Goal: Check status: Check status

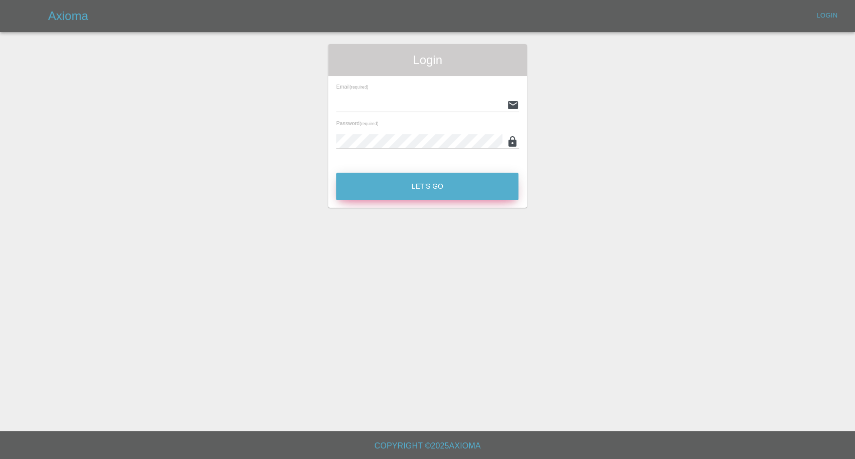
type input "[EMAIL_ADDRESS][DOMAIN_NAME]"
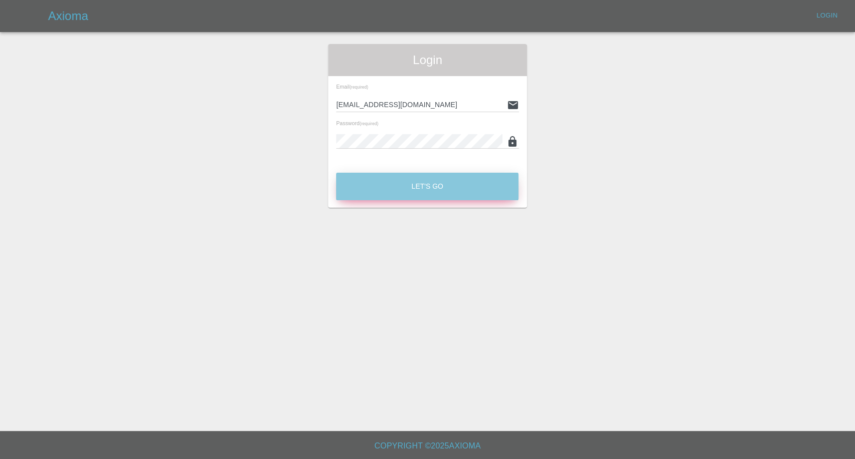
click at [439, 185] on button "Let's Go" at bounding box center [427, 187] width 182 height 28
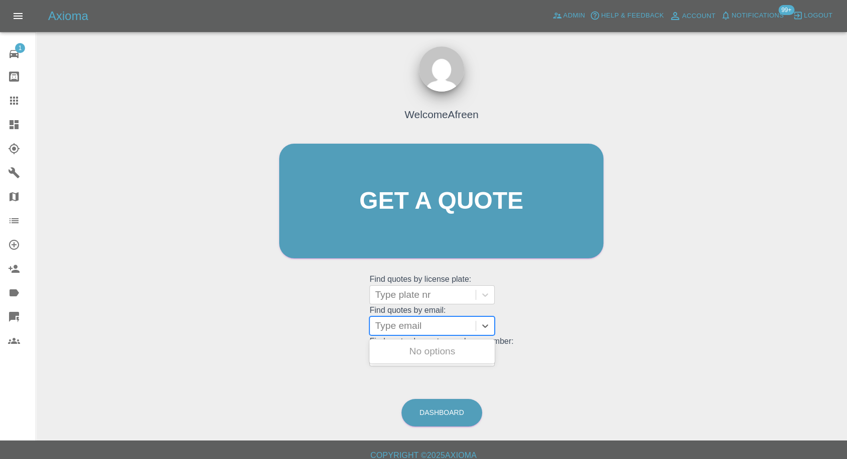
click at [431, 326] on div at bounding box center [423, 326] width 96 height 14
paste input ""[EMAIL_ADDRESS][DOMAIN_NAME]" <undefined>"
drag, startPoint x: 400, startPoint y: 324, endPoint x: 659, endPoint y: 294, distance: 260.3
click at [659, 294] on div "Welcome Afreen Get a quote Get a quote Find quotes by license plate: Type plate…" at bounding box center [441, 249] width 794 height 360
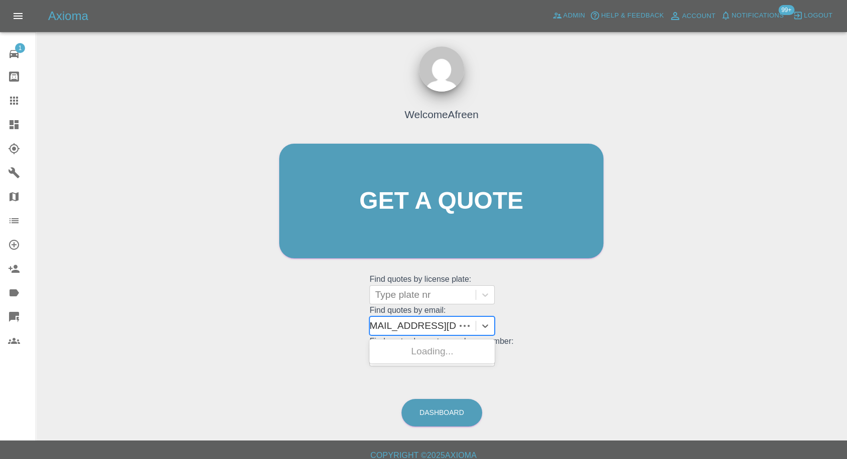
scroll to position [0, 0]
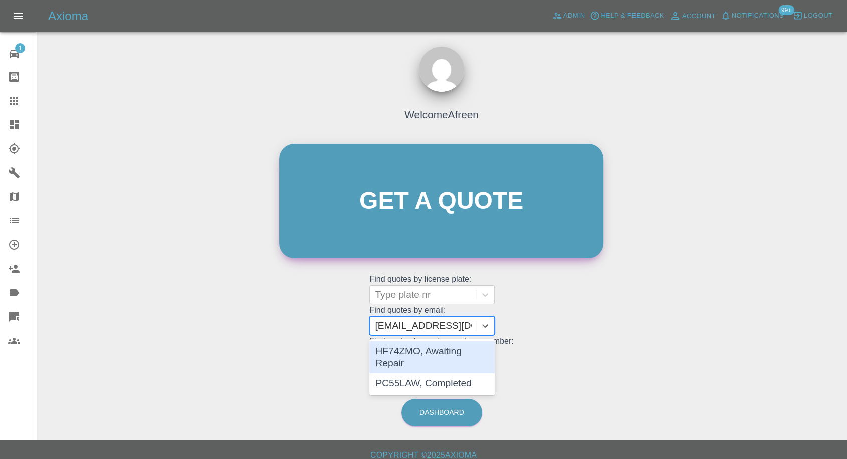
type input "[EMAIL_ADDRESS][DOMAIN_NAME]"
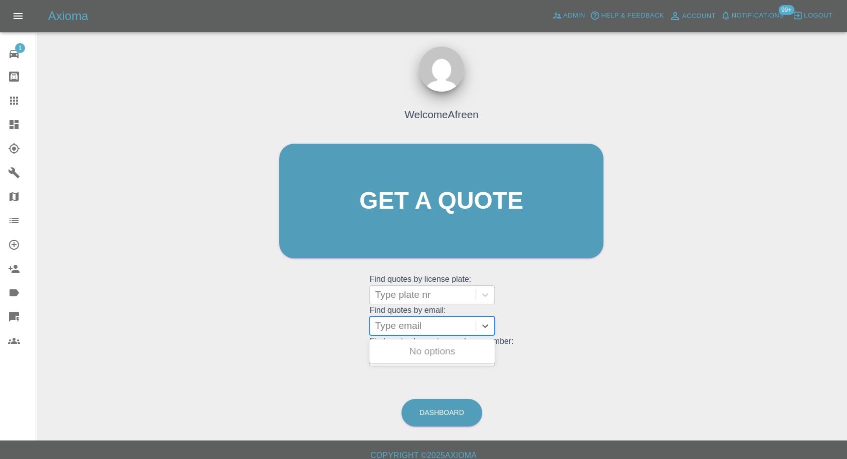
click at [410, 324] on div at bounding box center [423, 326] width 96 height 14
paste input ""[EMAIL_ADDRESS][DOMAIN_NAME]" <undefined>"
drag, startPoint x: 418, startPoint y: 325, endPoint x: 562, endPoint y: 320, distance: 144.4
click at [562, 320] on div "Welcome Afreen Get a quote Get a quote Find quotes by license plate: Type plate…" at bounding box center [441, 220] width 345 height 303
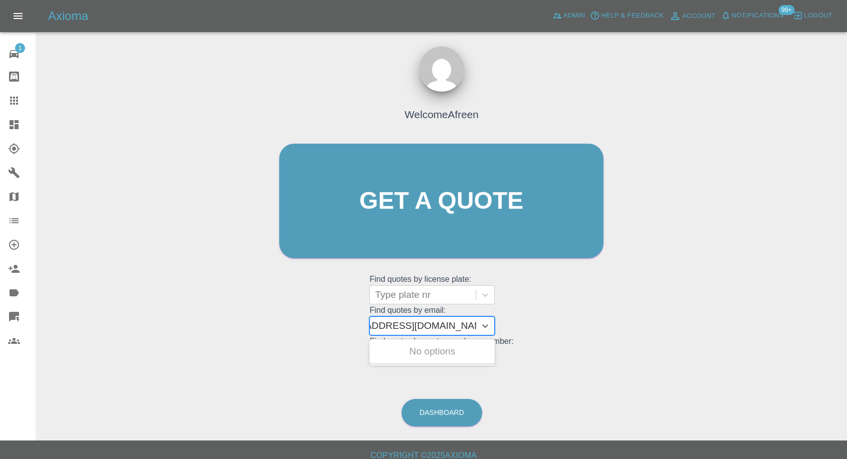
scroll to position [0, 0]
type input "[EMAIL_ADDRESS][DOMAIN_NAME]"
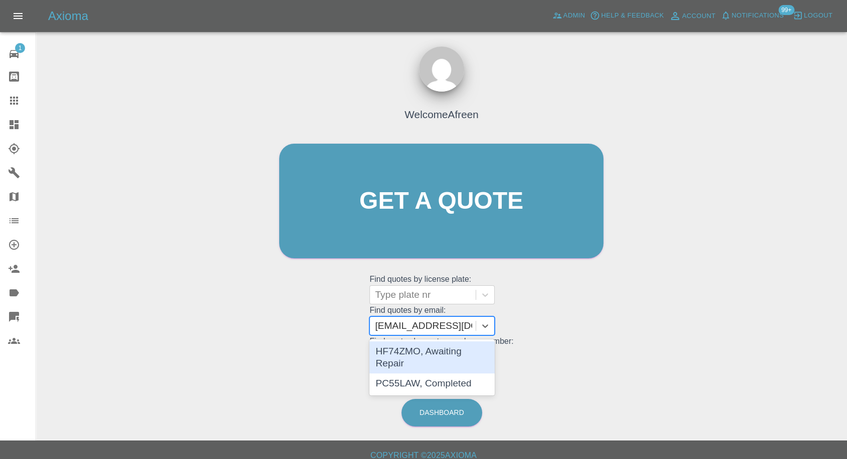
click at [469, 346] on div "HF74ZMO, Awaiting Repair" at bounding box center [431, 358] width 125 height 32
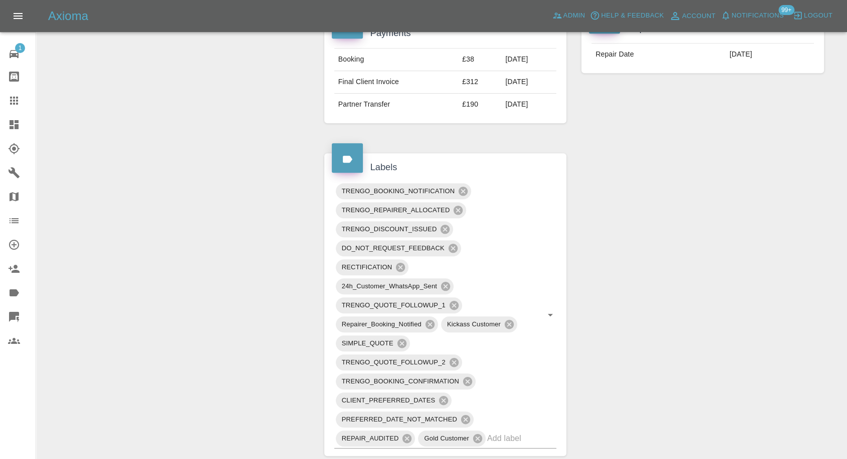
scroll to position [501, 0]
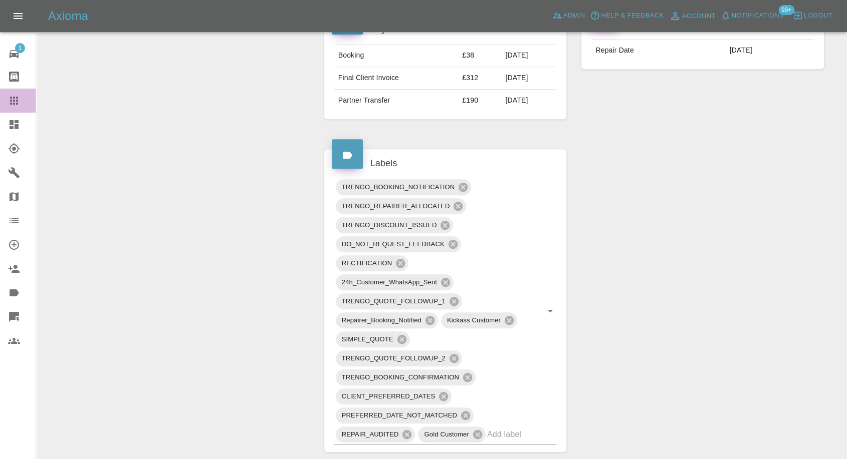
click at [10, 98] on icon at bounding box center [14, 101] width 12 height 12
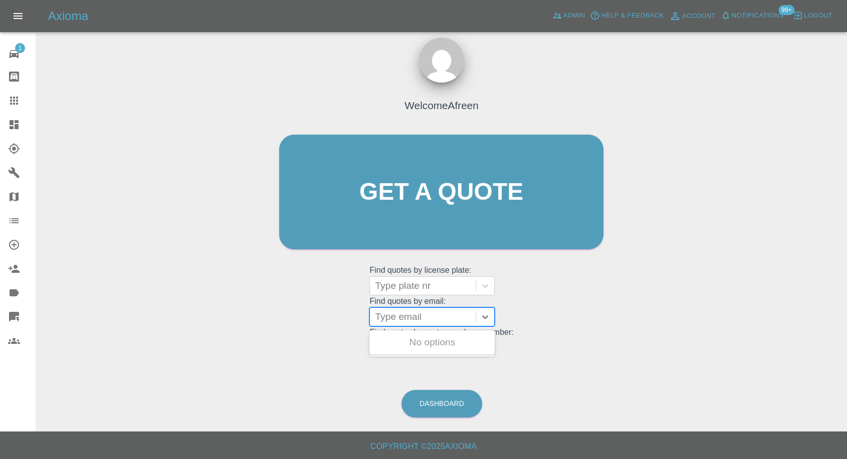
click at [405, 319] on div at bounding box center [423, 317] width 96 height 14
paste input ""[EMAIL_ADDRESS][DOMAIN_NAME]" <undefined>"
type input "[EMAIL_ADDRESS][DOMAIN_NAME]"
click at [421, 346] on div "YC72WKX, Awaiting Repair" at bounding box center [431, 349] width 125 height 32
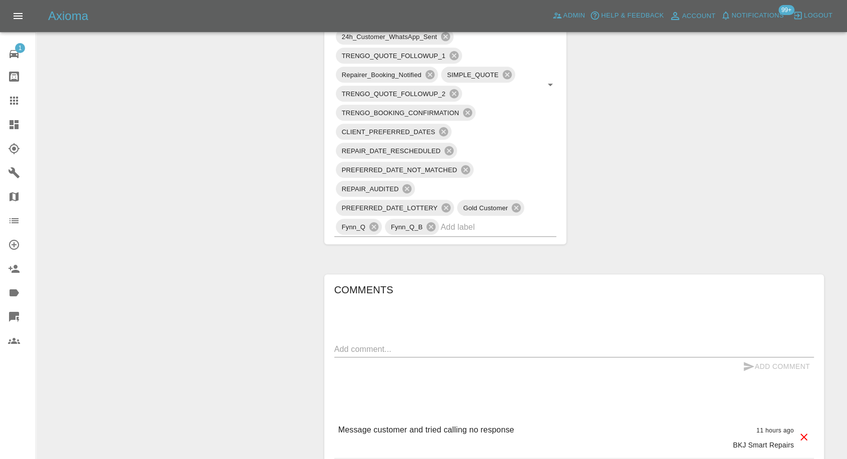
scroll to position [835, 0]
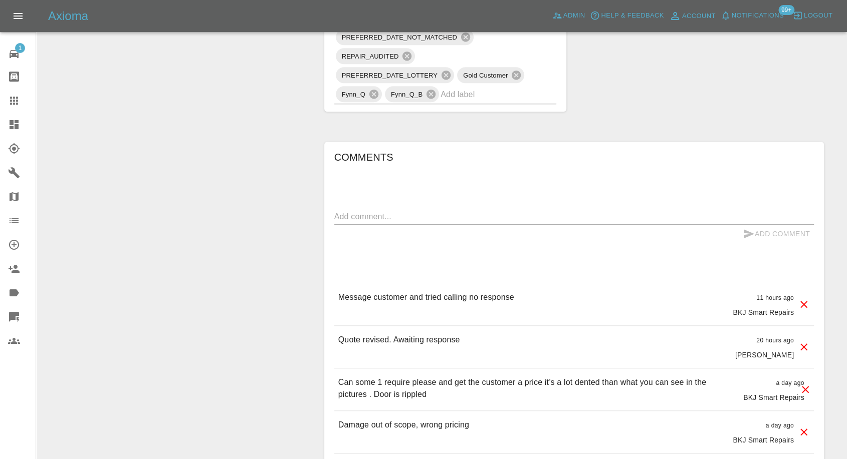
drag, startPoint x: 17, startPoint y: 98, endPoint x: 190, endPoint y: 192, distance: 197.3
click at [17, 98] on icon at bounding box center [14, 101] width 8 height 8
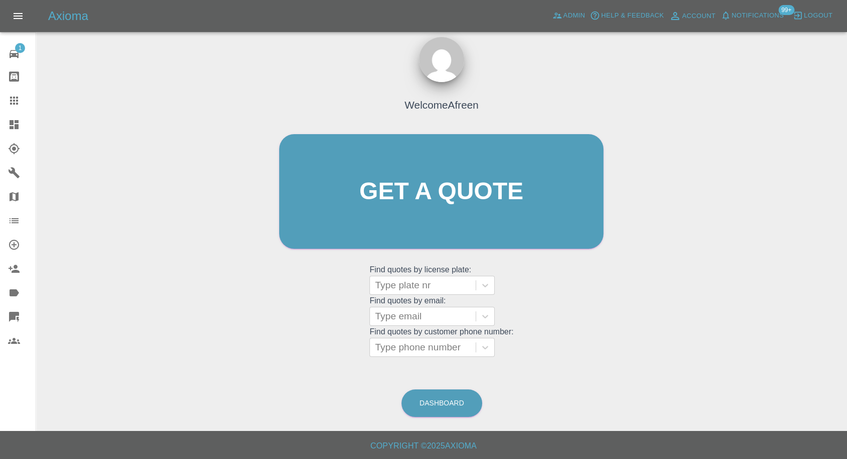
scroll to position [9, 0]
click at [411, 318] on div at bounding box center [423, 317] width 96 height 14
paste input ""[EMAIL_ADDRESS][DOMAIN_NAME]" <undefined>"
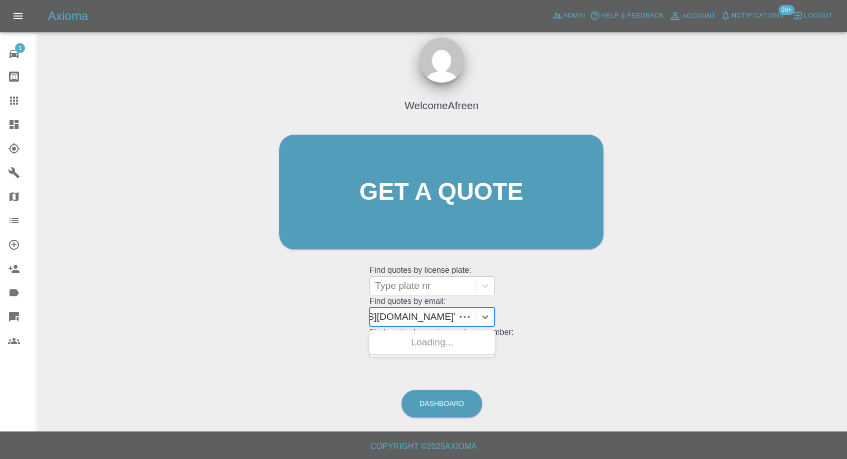
scroll to position [0, 74]
drag, startPoint x: 412, startPoint y: 315, endPoint x: 747, endPoint y: 316, distance: 335.1
click at [747, 316] on div "Welcome Afreen Get a quote Get a quote Find quotes by license plate: Type plate…" at bounding box center [441, 240] width 794 height 360
type input "[EMAIL_ADDRESS][DOMAIN_NAME]"
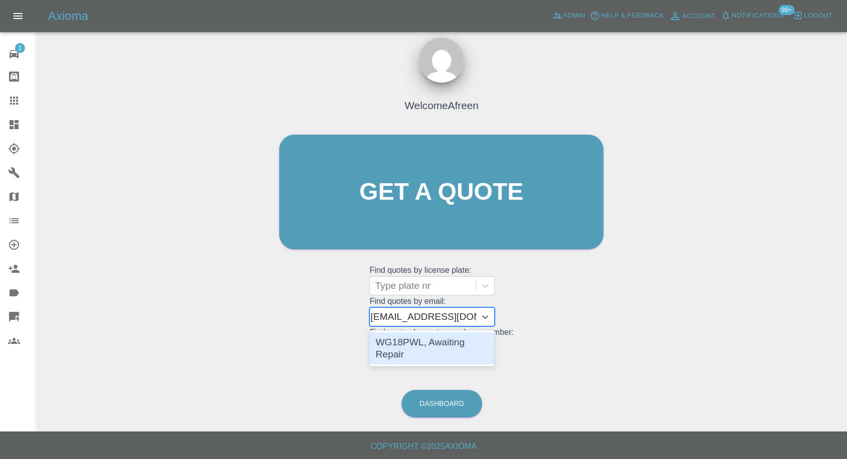
click at [433, 345] on div "WG18PWL, Awaiting Repair" at bounding box center [431, 349] width 125 height 32
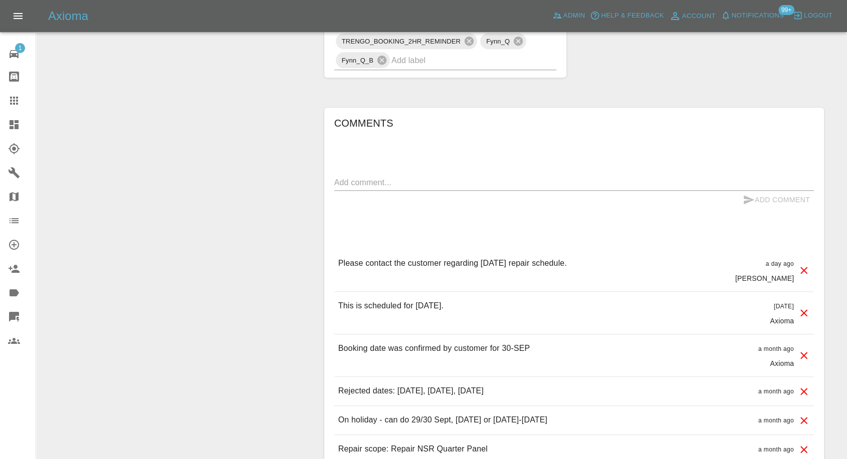
scroll to position [835, 0]
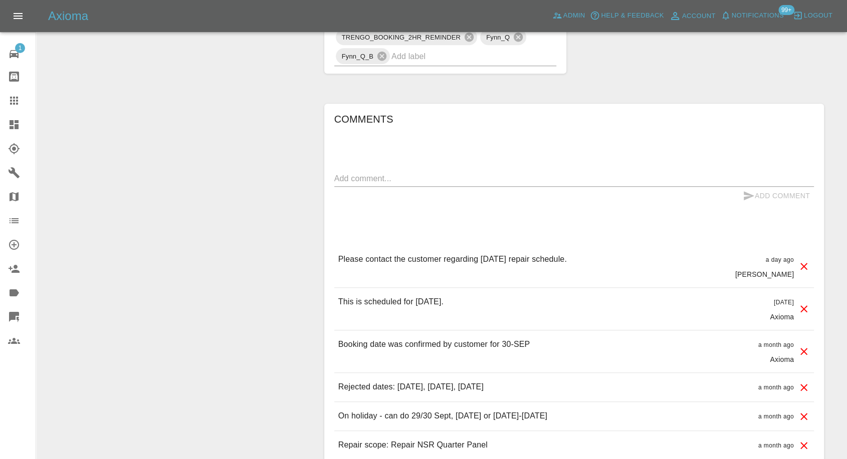
click at [6, 99] on link "Claims" at bounding box center [18, 101] width 36 height 24
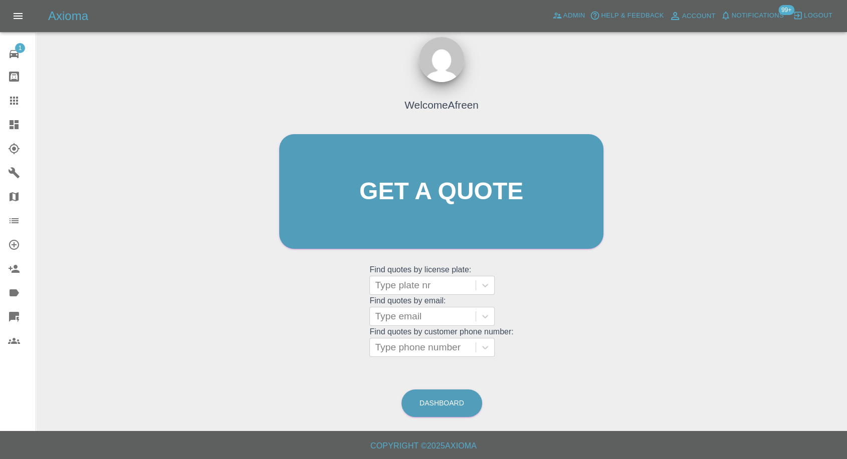
scroll to position [9, 0]
click at [431, 324] on div "Type email" at bounding box center [423, 317] width 106 height 18
paste input ""[EMAIL_ADDRESS][DOMAIN_NAME]" <undefined>"
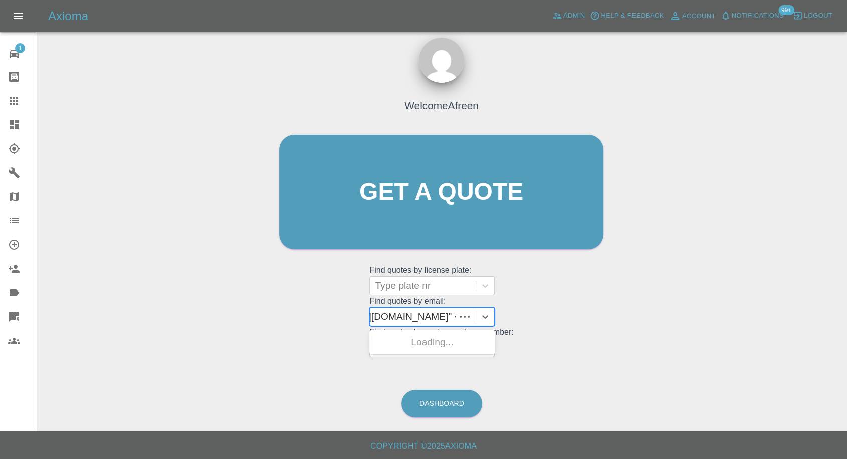
scroll to position [0, 80]
drag, startPoint x: 413, startPoint y: 318, endPoint x: 635, endPoint y: 289, distance: 224.2
click at [635, 289] on div "Welcome Afreen Get a quote Get a quote Find quotes by license plate: Type plate…" at bounding box center [441, 240] width 794 height 360
type input "[EMAIL_ADDRESS][DOMAIN_NAME]"
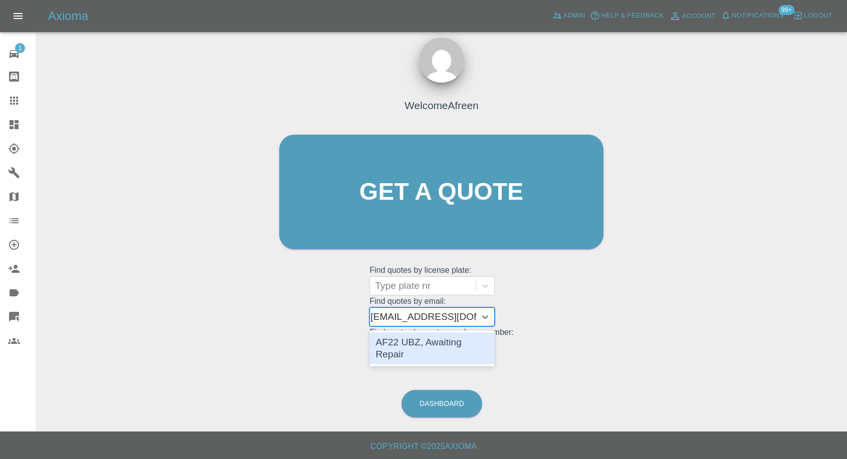
click at [462, 341] on div "AF22 UBZ, Awaiting Repair" at bounding box center [431, 349] width 125 height 32
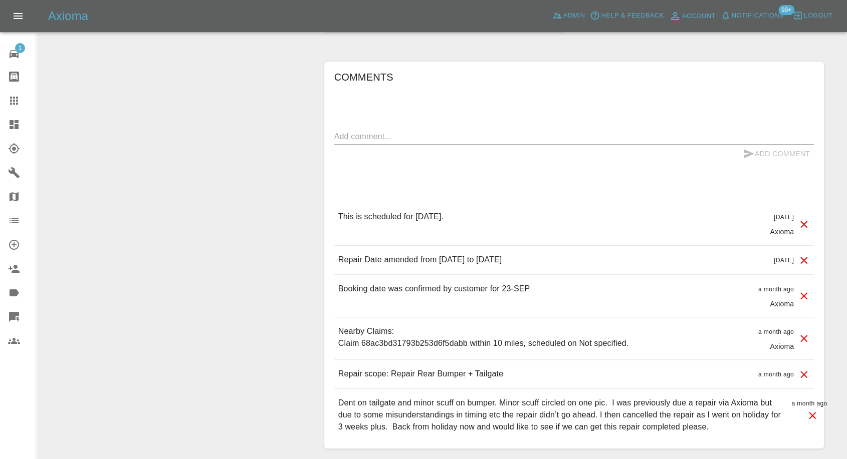
scroll to position [835, 0]
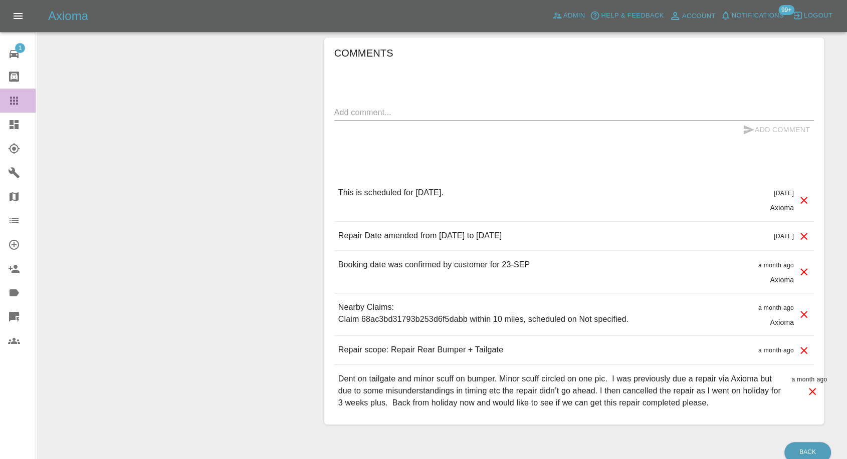
click at [13, 105] on icon at bounding box center [14, 101] width 12 height 12
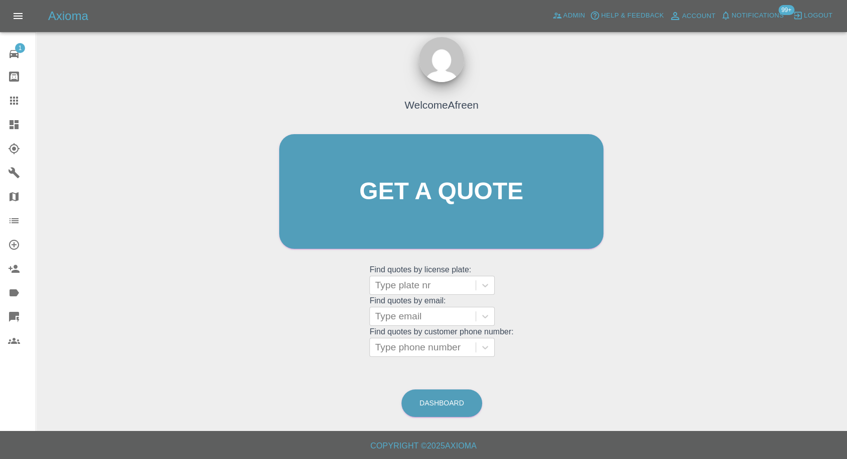
scroll to position [9, 0]
click at [417, 318] on div at bounding box center [423, 317] width 96 height 14
paste input ""[EMAIL_ADDRESS][DOMAIN_NAME]" <undefined>"
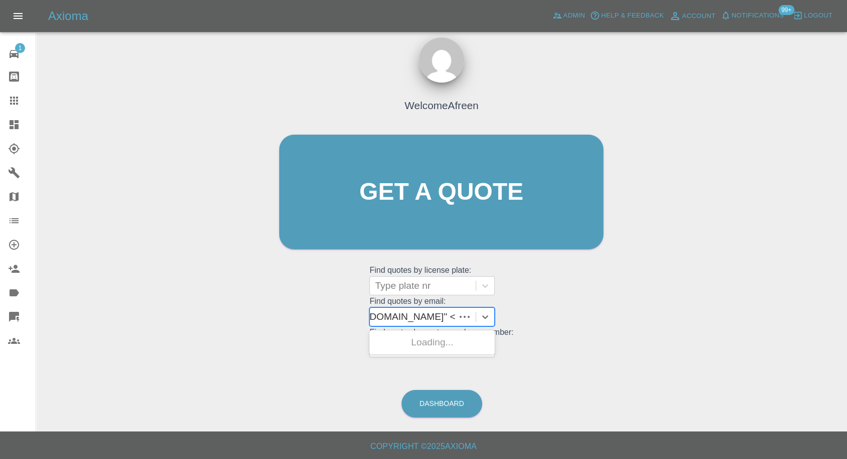
scroll to position [0, 84]
drag, startPoint x: 411, startPoint y: 316, endPoint x: 753, endPoint y: 281, distance: 343.9
click at [753, 281] on div "Welcome Afreen Get a quote Get a quote Find quotes by license plate: Type plate…" at bounding box center [441, 240] width 794 height 360
type input "[EMAIL_ADDRESS][DOMAIN_NAME]"
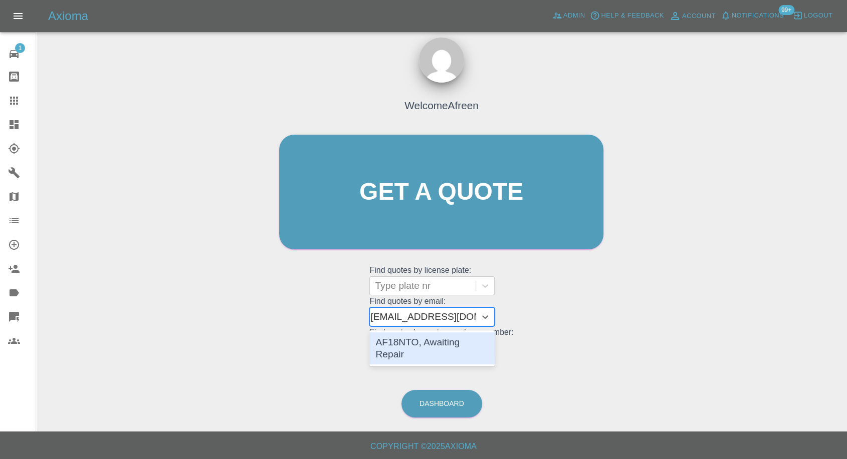
click at [448, 337] on div "AF18NTO, Awaiting Repair" at bounding box center [431, 349] width 125 height 32
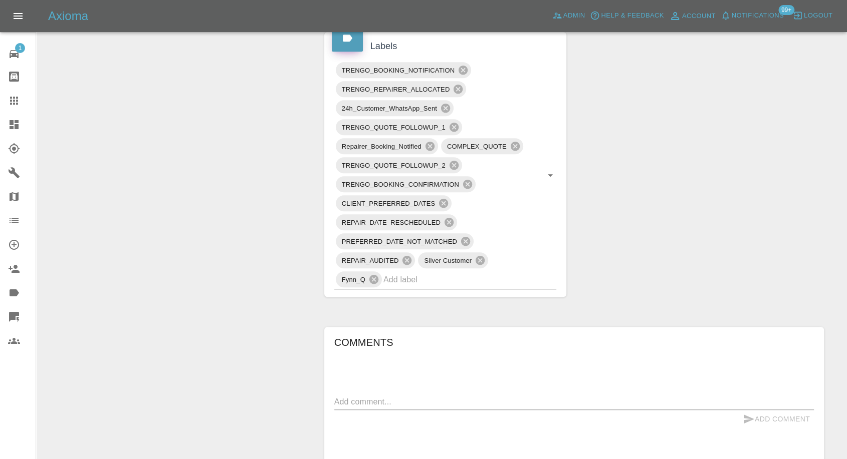
scroll to position [723, 0]
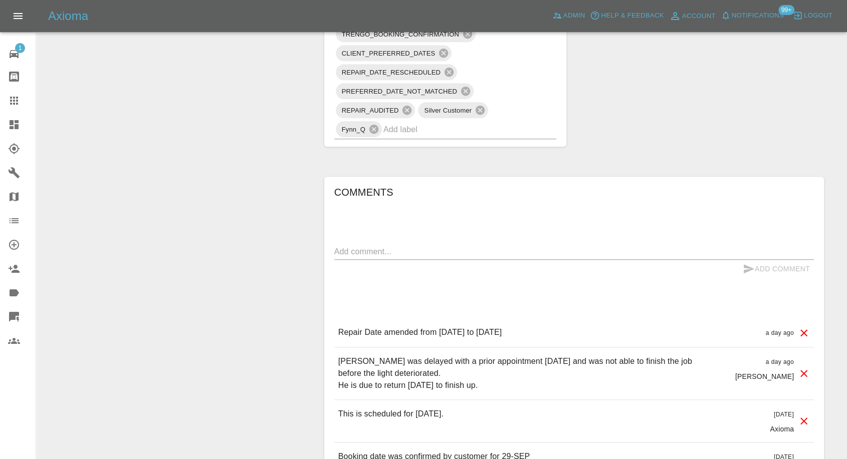
click at [13, 100] on icon at bounding box center [14, 101] width 12 height 12
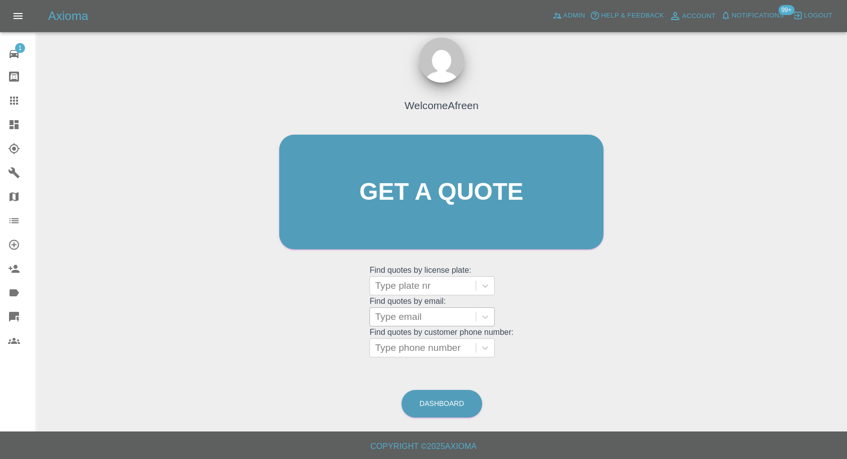
click at [447, 313] on div at bounding box center [423, 317] width 96 height 14
paste input ""[PERSON_NAME][EMAIL_ADDRESS][DOMAIN_NAME]" <undefined>"
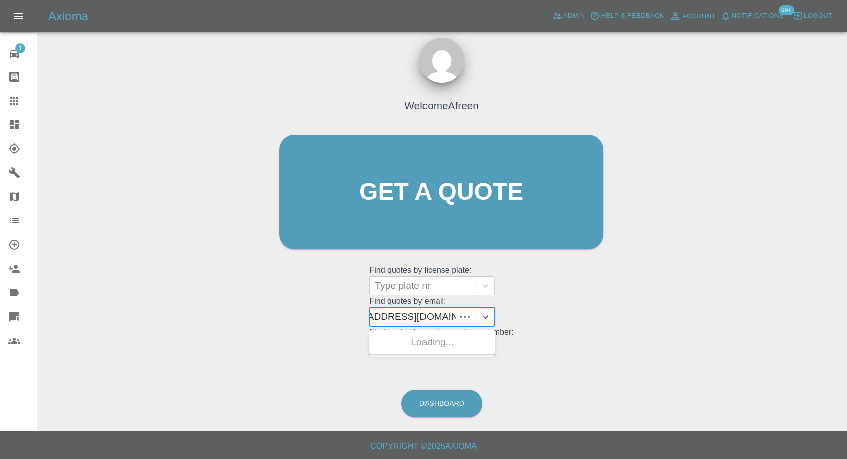
scroll to position [0, 113]
drag, startPoint x: 413, startPoint y: 315, endPoint x: 752, endPoint y: 310, distance: 339.7
click at [752, 310] on div "Welcome Afreen Get a quote Get a quote Find quotes by license plate: Type plate…" at bounding box center [441, 240] width 794 height 360
type input "[PERSON_NAME][EMAIL_ADDRESS][DOMAIN_NAME]"
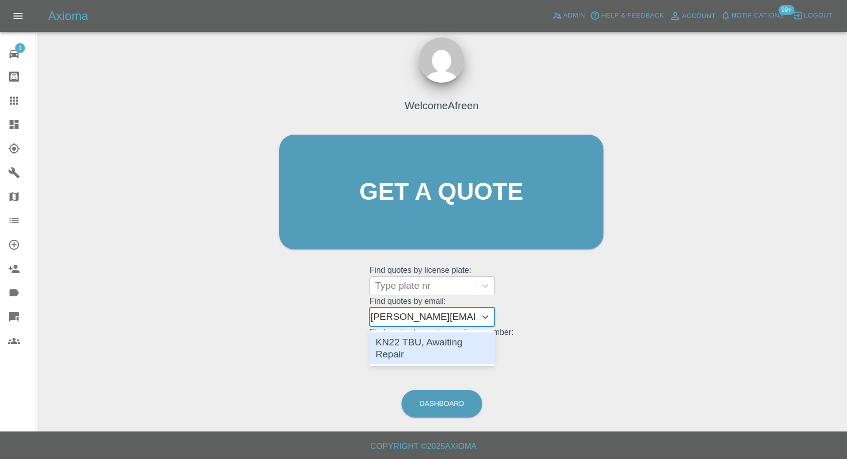
click at [436, 341] on div "KN22 TBU, Awaiting Repair" at bounding box center [431, 349] width 125 height 32
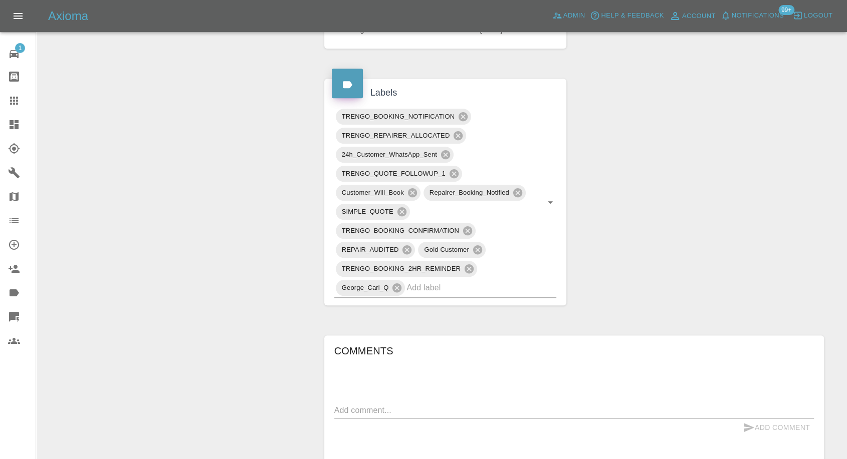
scroll to position [723, 0]
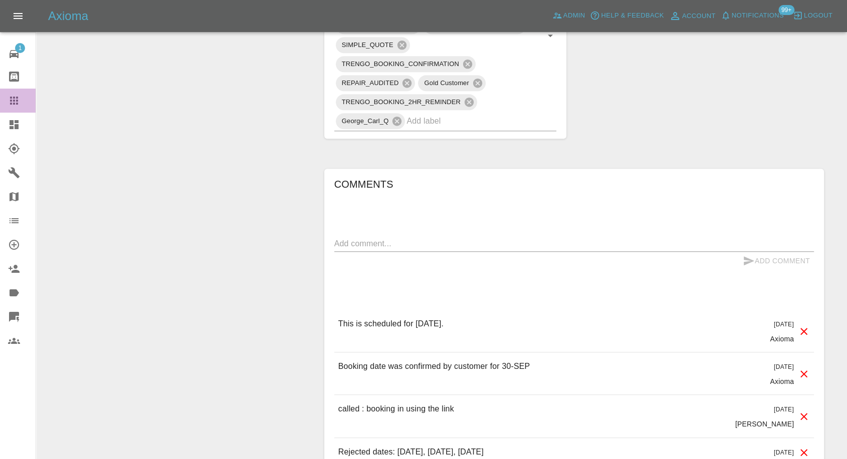
click at [17, 97] on icon at bounding box center [14, 101] width 8 height 8
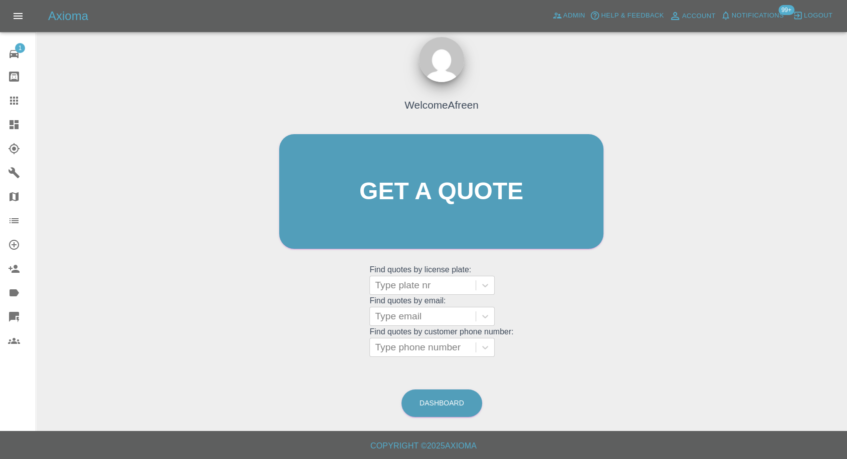
scroll to position [9, 0]
click at [416, 316] on div at bounding box center [423, 317] width 96 height 14
paste input ""[EMAIL_ADDRESS][DOMAIN_NAME]" <undefined>"
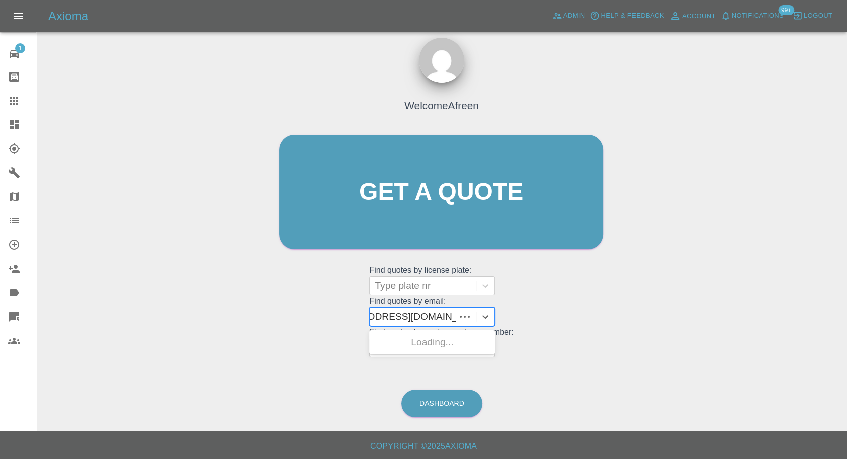
scroll to position [0, 40]
drag, startPoint x: 410, startPoint y: 316, endPoint x: 728, endPoint y: 287, distance: 319.4
click at [728, 287] on div "Welcome Afreen Get a quote Get a quote Find quotes by license plate: Type plate…" at bounding box center [441, 240] width 794 height 360
type input "[EMAIL_ADDRESS][DOMAIN_NAME]"
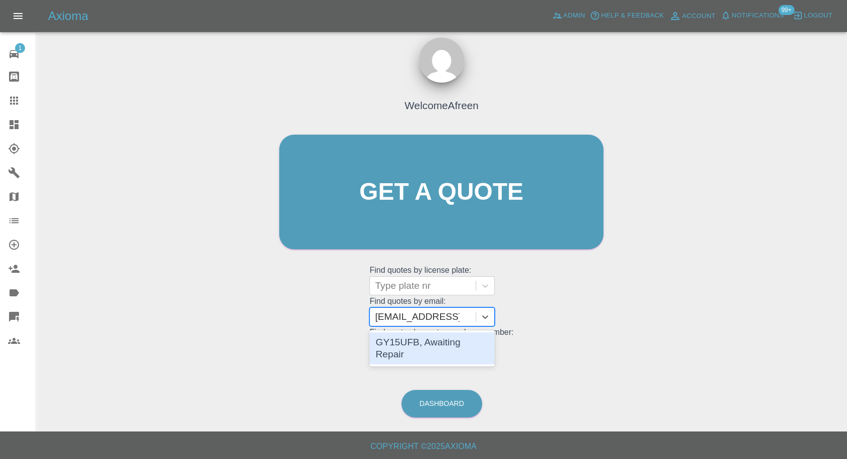
click at [459, 339] on div "GY15UFB, Awaiting Repair" at bounding box center [431, 349] width 125 height 32
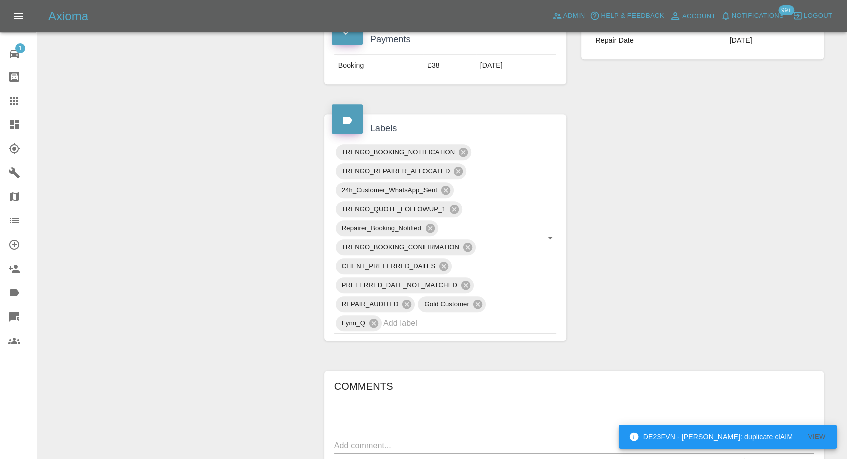
scroll to position [779, 0]
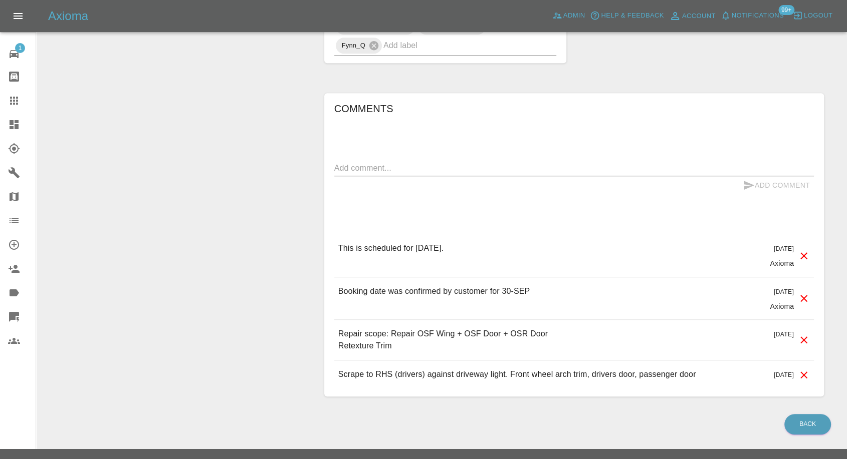
drag, startPoint x: 9, startPoint y: 93, endPoint x: 44, endPoint y: 112, distance: 40.1
click at [10, 94] on link "Claims" at bounding box center [18, 101] width 36 height 24
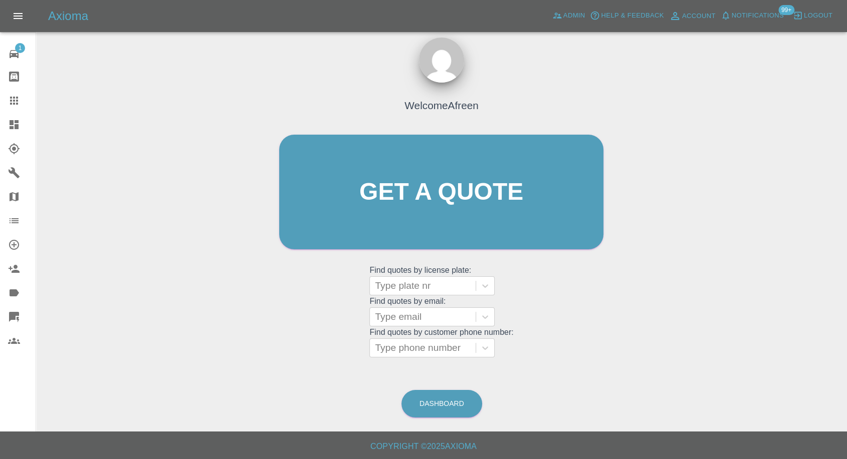
click at [398, 328] on grid "Find quotes by customer phone number: Type phone number" at bounding box center [441, 343] width 144 height 30
click at [399, 323] on div at bounding box center [423, 317] width 96 height 14
paste input ""[EMAIL_ADDRESS][DOMAIN_NAME]" <undefined>"
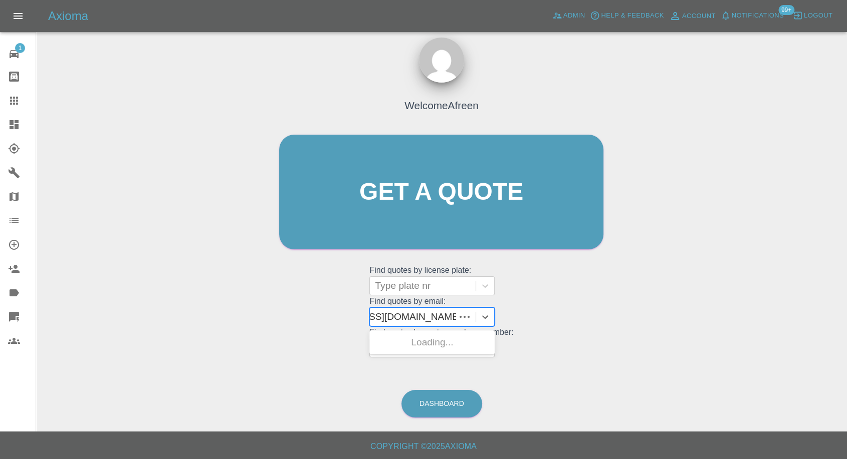
scroll to position [0, 67]
drag, startPoint x: 410, startPoint y: 316, endPoint x: 731, endPoint y: 348, distance: 322.7
click at [731, 348] on div "Welcome Afreen Get a quote Get a quote Find quotes by license plate: Type plate…" at bounding box center [441, 240] width 794 height 360
type input "[EMAIL_ADDRESS][DOMAIN_NAME]"
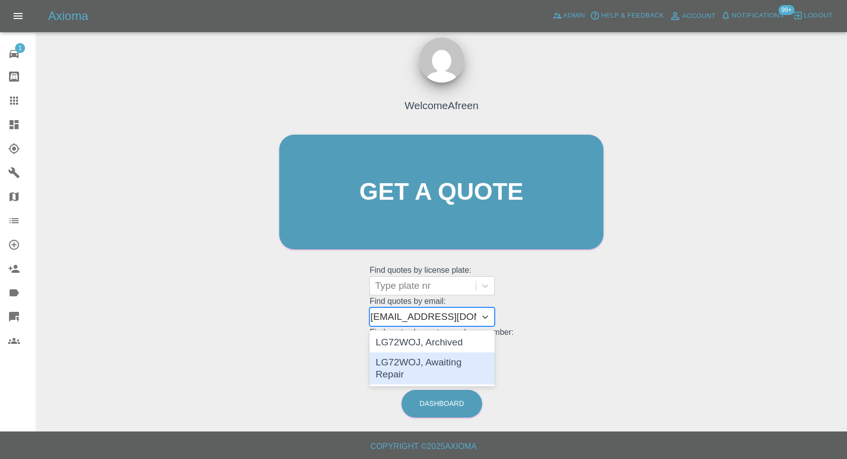
click at [473, 359] on div "LG72WOJ, Awaiting Repair" at bounding box center [431, 369] width 125 height 32
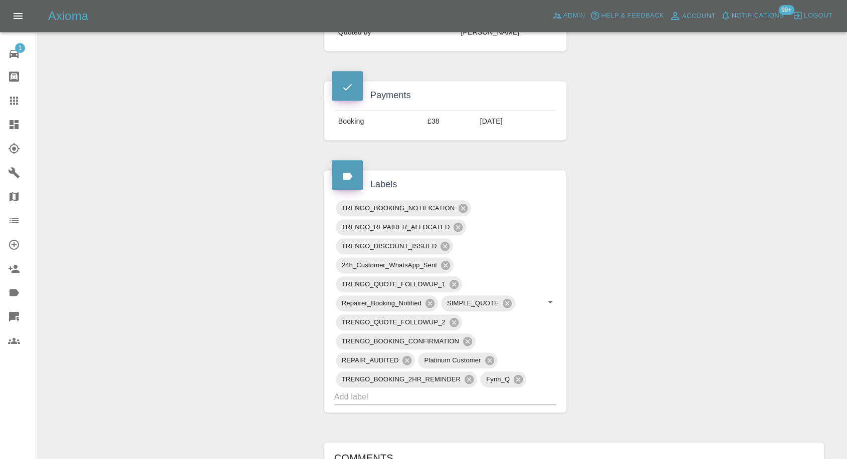
scroll to position [779, 0]
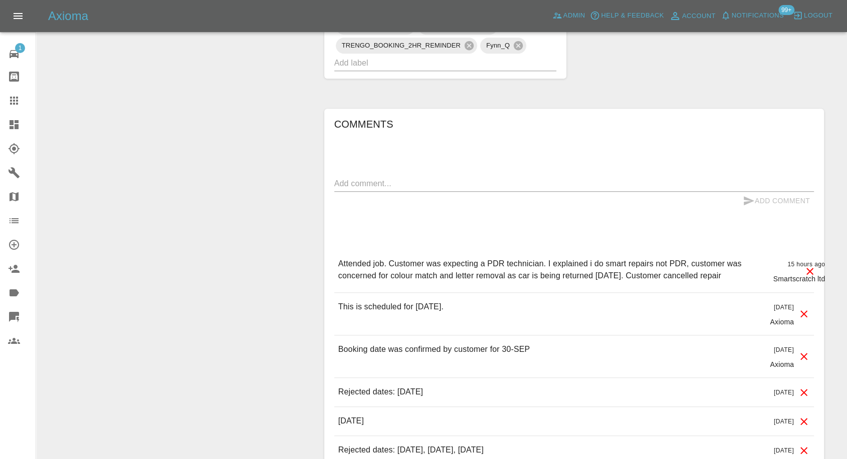
click at [15, 98] on icon at bounding box center [14, 101] width 8 height 8
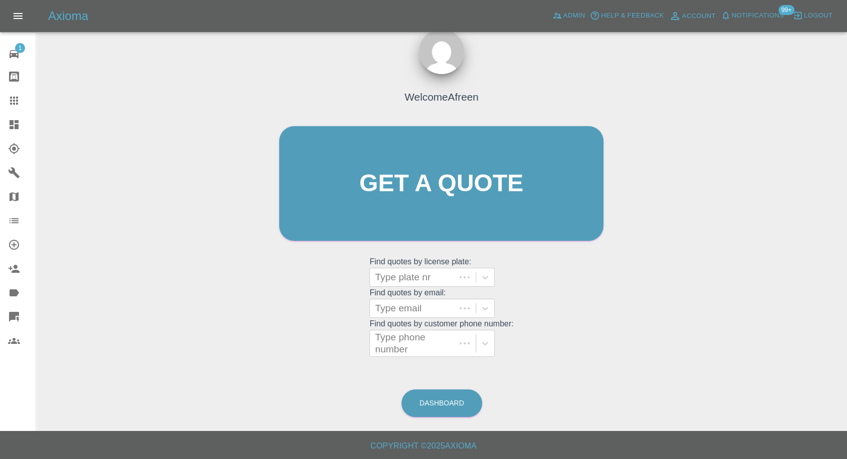
scroll to position [9, 0]
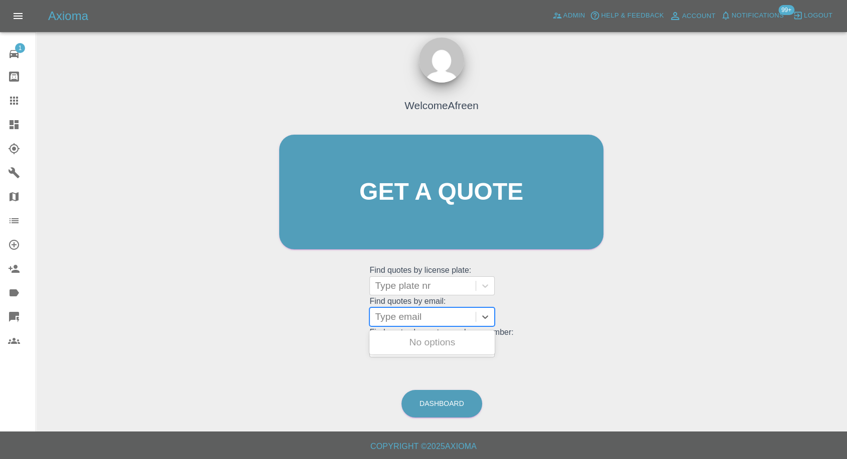
click at [422, 310] on div at bounding box center [423, 317] width 96 height 14
paste input ""[EMAIL_ADDRESS][DOMAIN_NAME]" <undefined>"
drag, startPoint x: 413, startPoint y: 315, endPoint x: 596, endPoint y: 316, distance: 182.8
click at [596, 316] on div "Welcome Afreen Get a quote Get a quote Find quotes by license plate: Type plate…" at bounding box center [441, 211] width 345 height 303
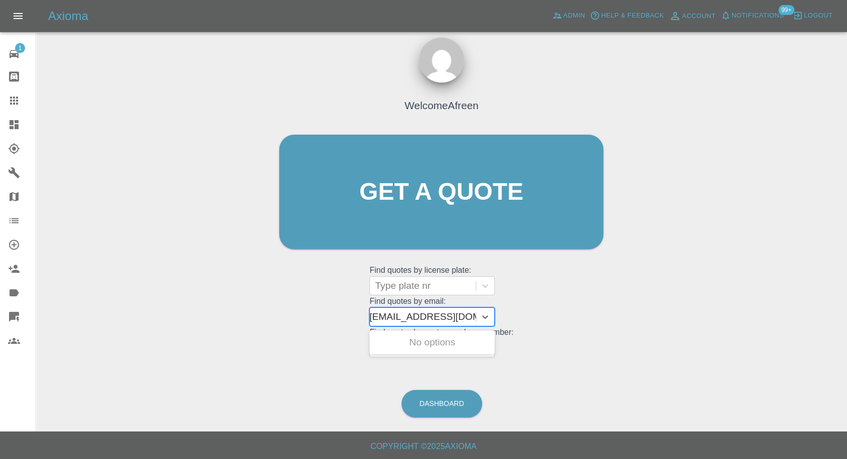
scroll to position [0, 5]
type input "[EMAIL_ADDRESS][DOMAIN_NAME]"
click at [443, 339] on div "DV68 JWX, Awaiting Repair" at bounding box center [431, 349] width 125 height 32
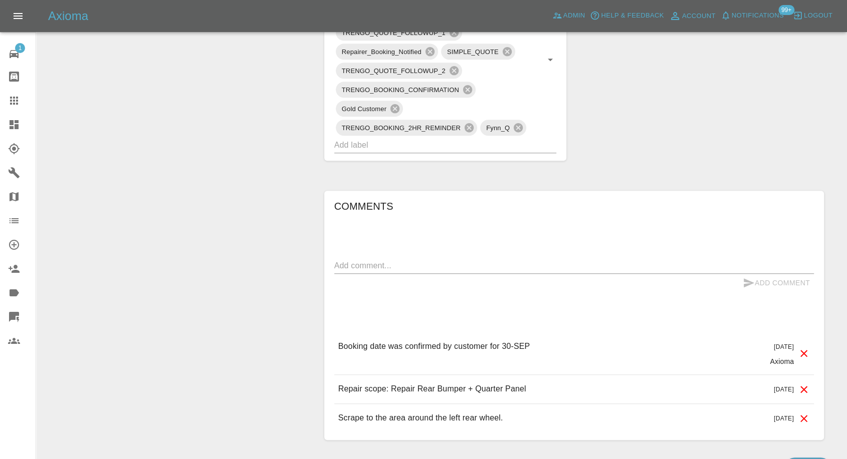
scroll to position [729, 0]
